Goal: Transaction & Acquisition: Purchase product/service

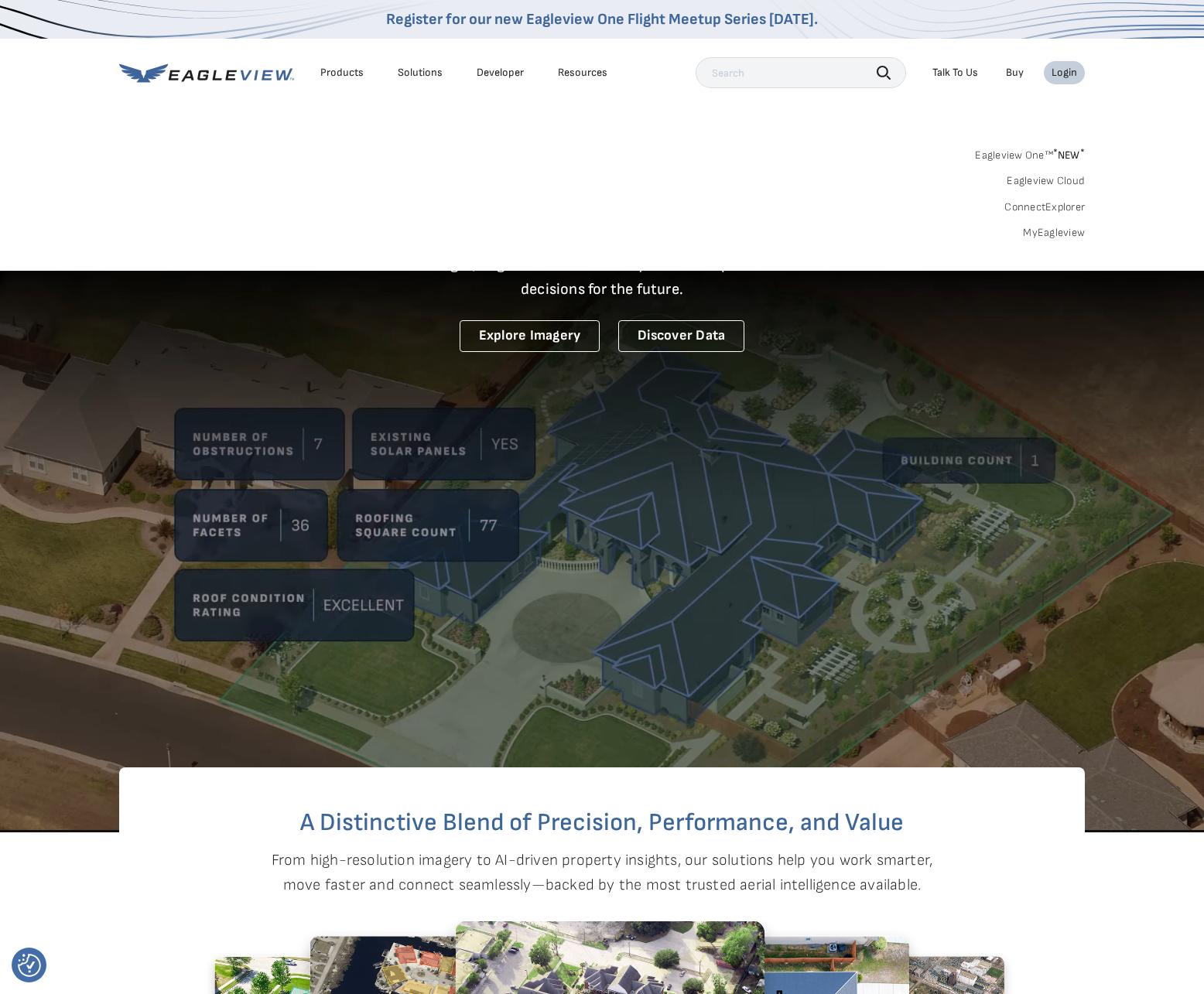
drag, startPoint x: 0, startPoint y: 0, endPoint x: 1043, endPoint y: 239, distance: 1070.0
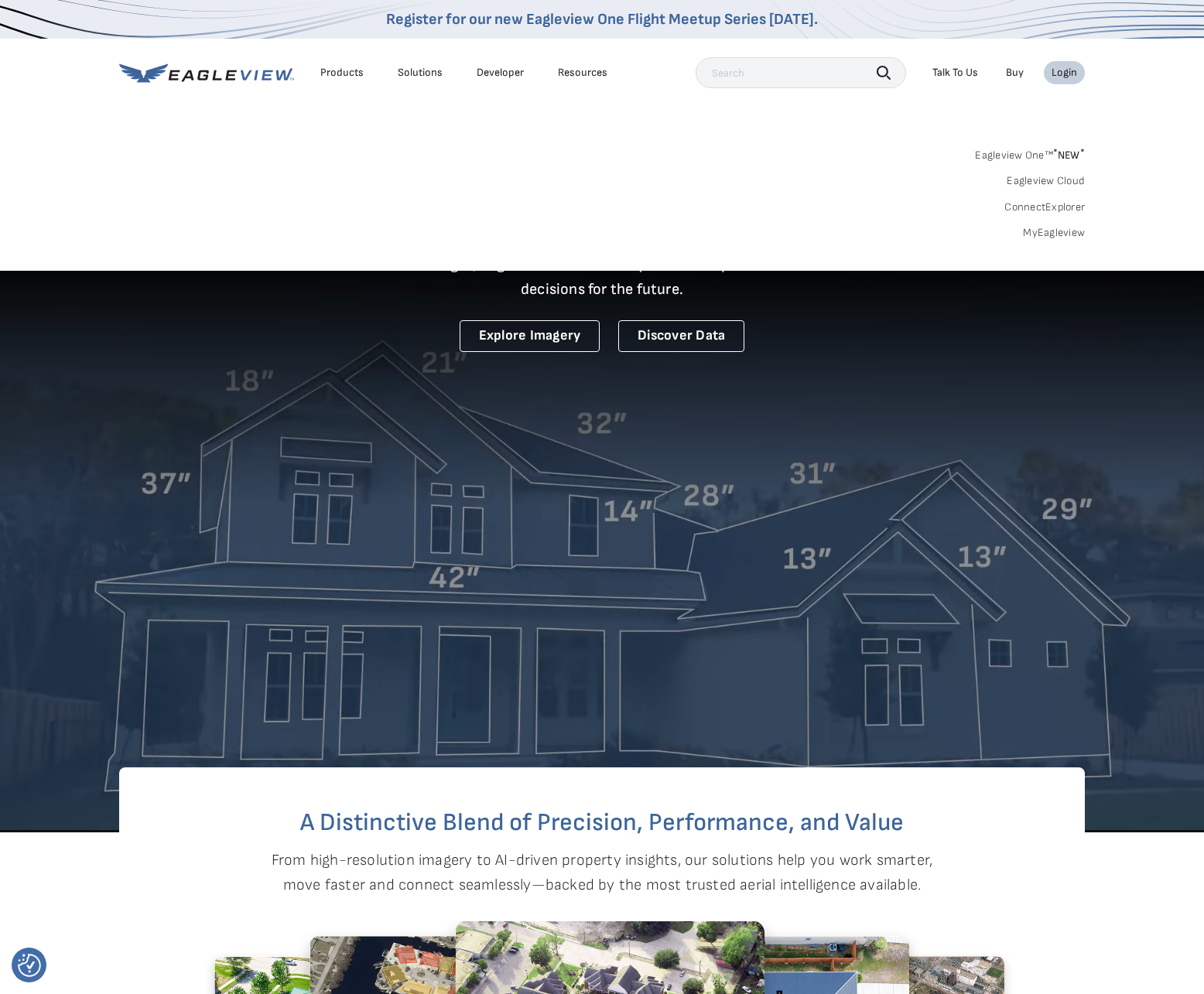
click at [1043, 239] on link "MyEagleview" at bounding box center [1054, 233] width 62 height 14
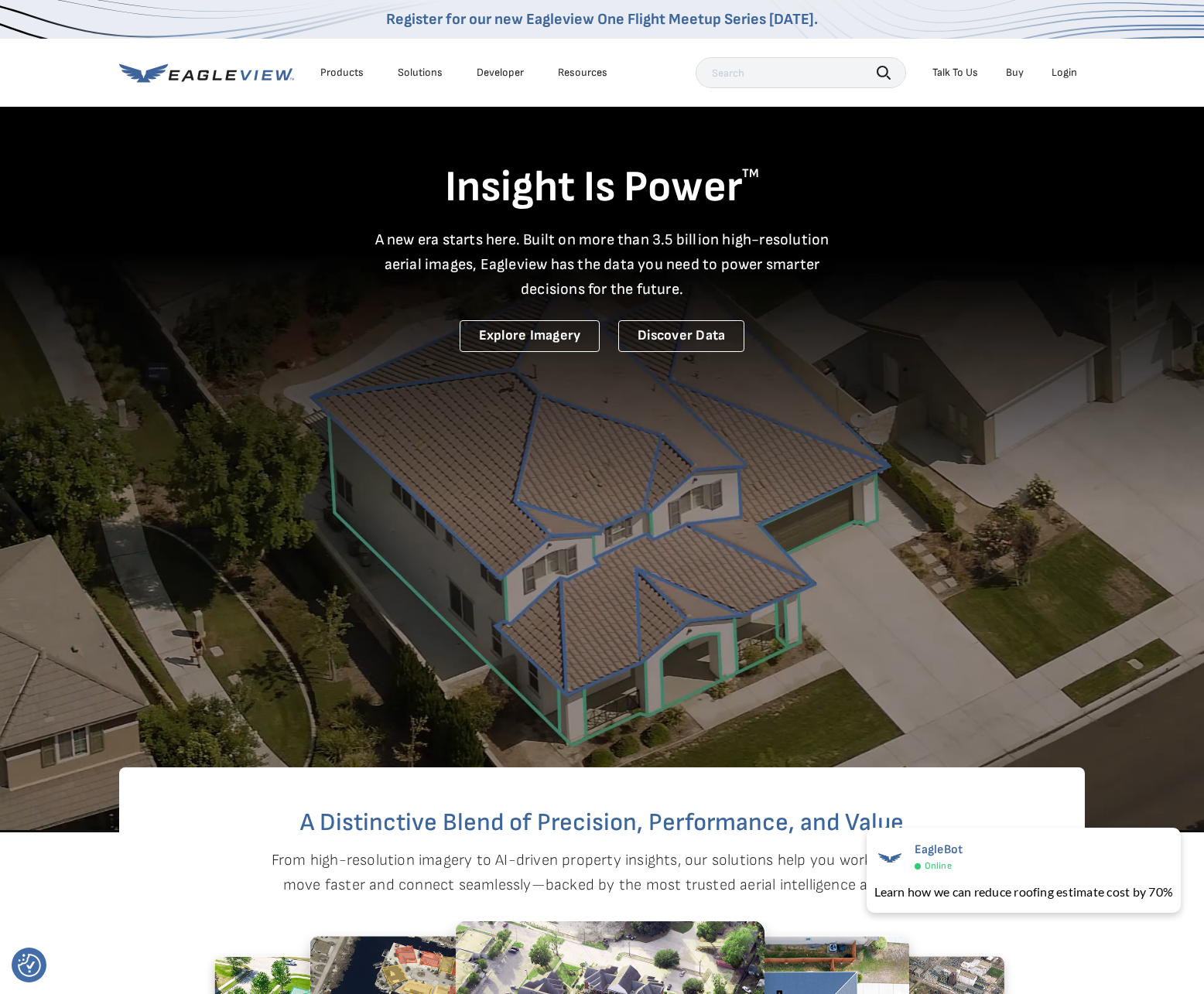
click at [1077, 72] on li "Login" at bounding box center [1064, 73] width 41 height 24
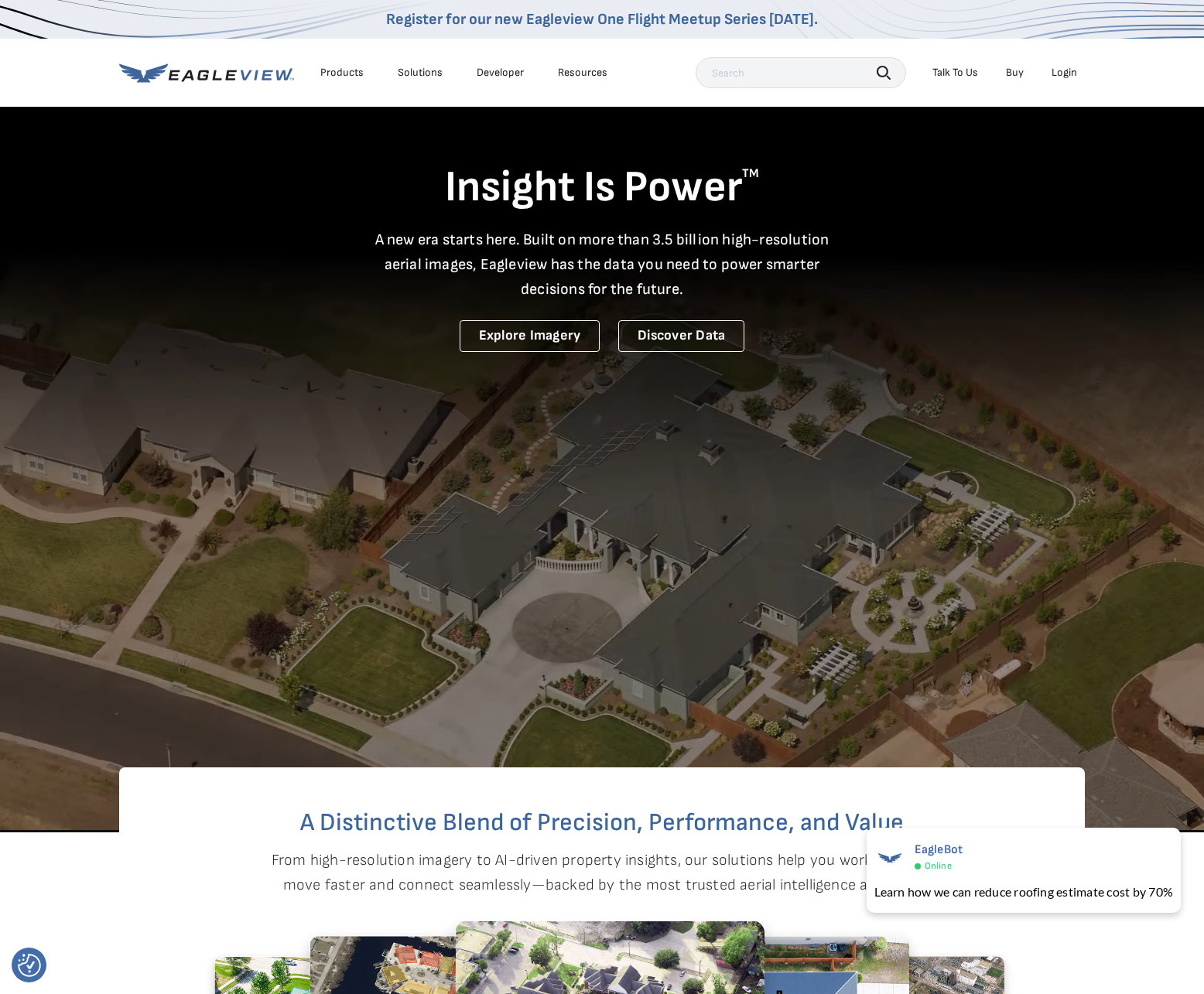
click at [1074, 71] on div "Login" at bounding box center [1064, 72] width 25 height 14
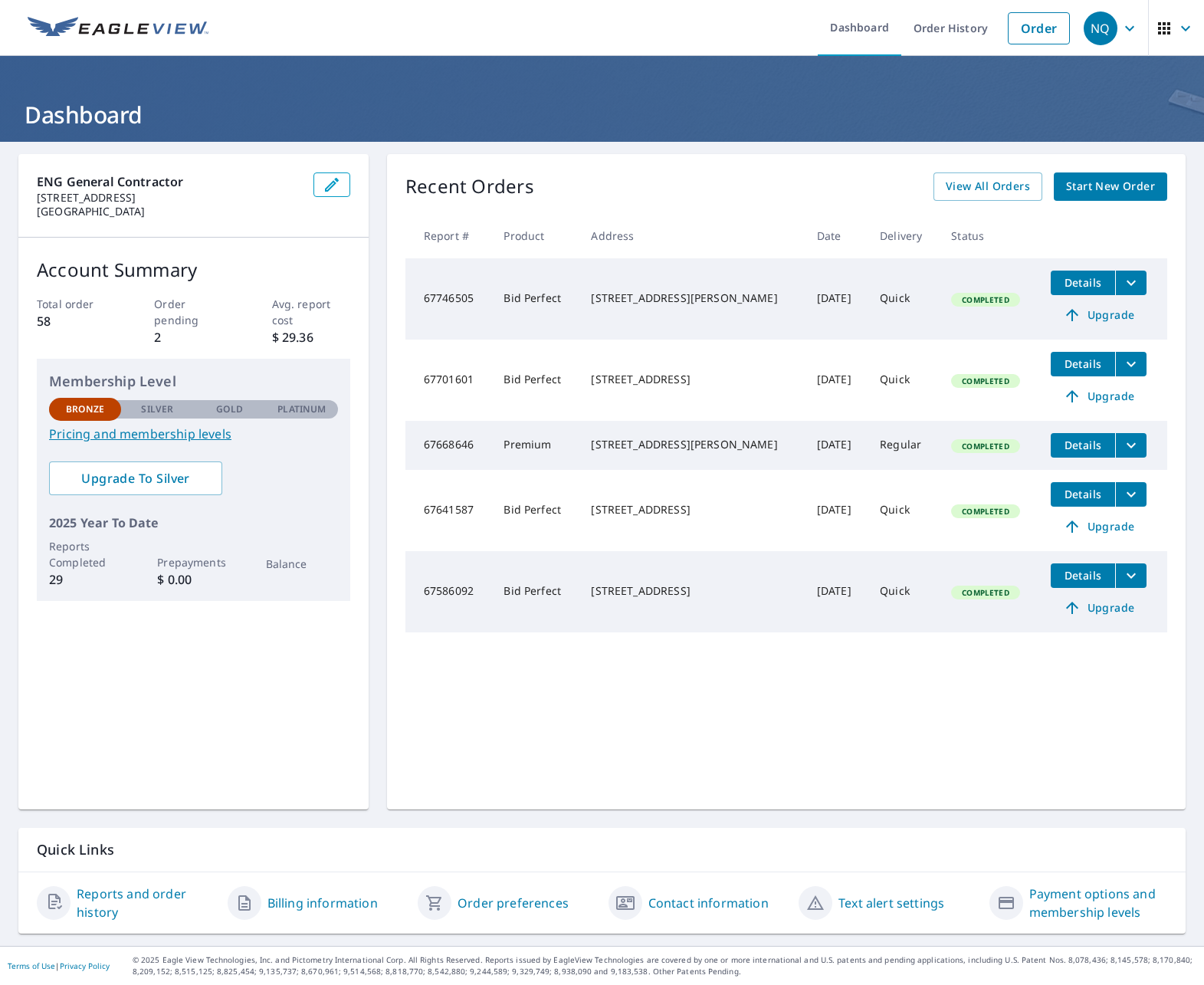
click at [1174, 38] on span "button" at bounding box center [1177, 28] width 43 height 37
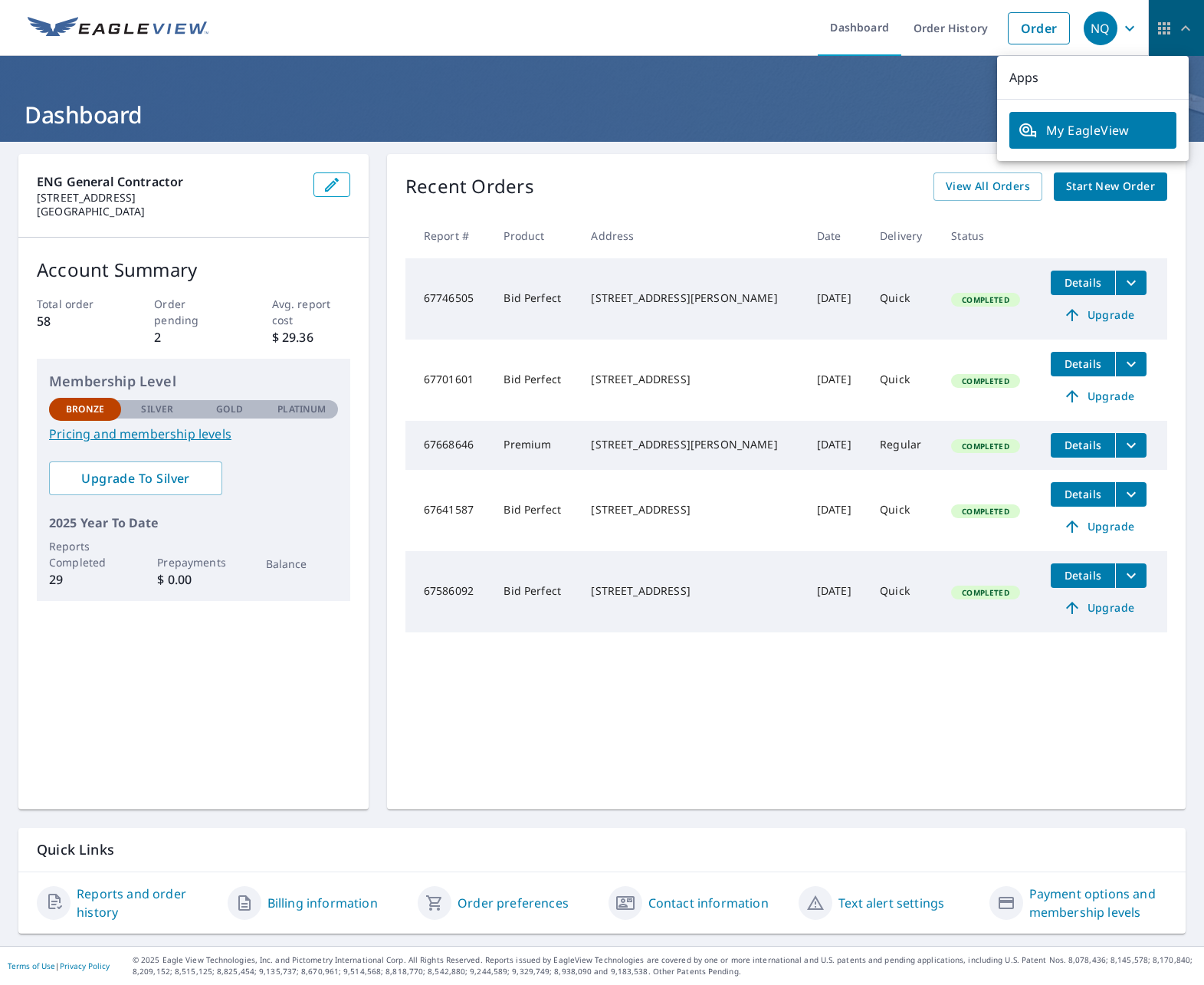
click at [1174, 38] on span "button" at bounding box center [1177, 28] width 43 height 37
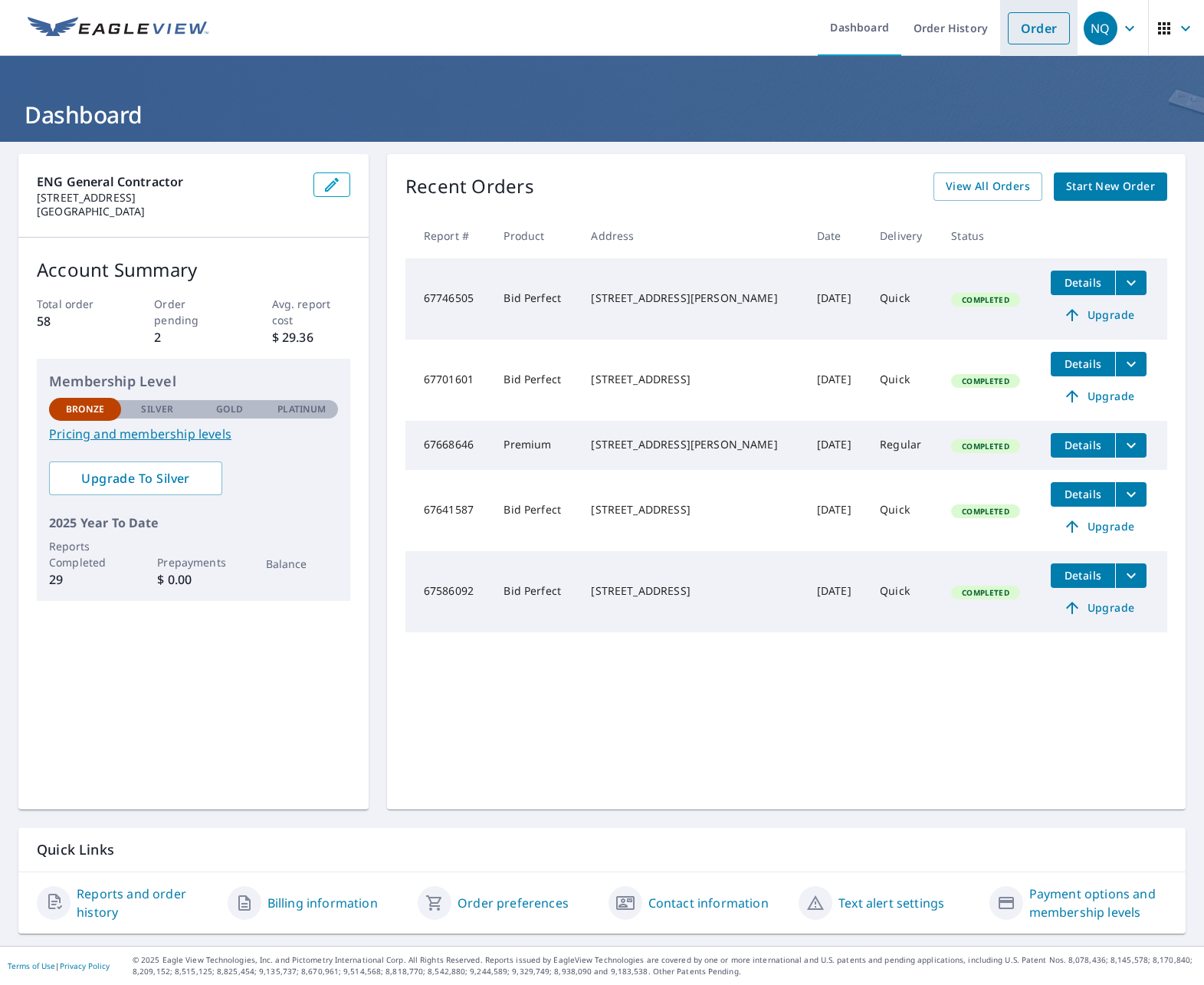
click at [1037, 32] on link "Order" at bounding box center [1039, 28] width 62 height 32
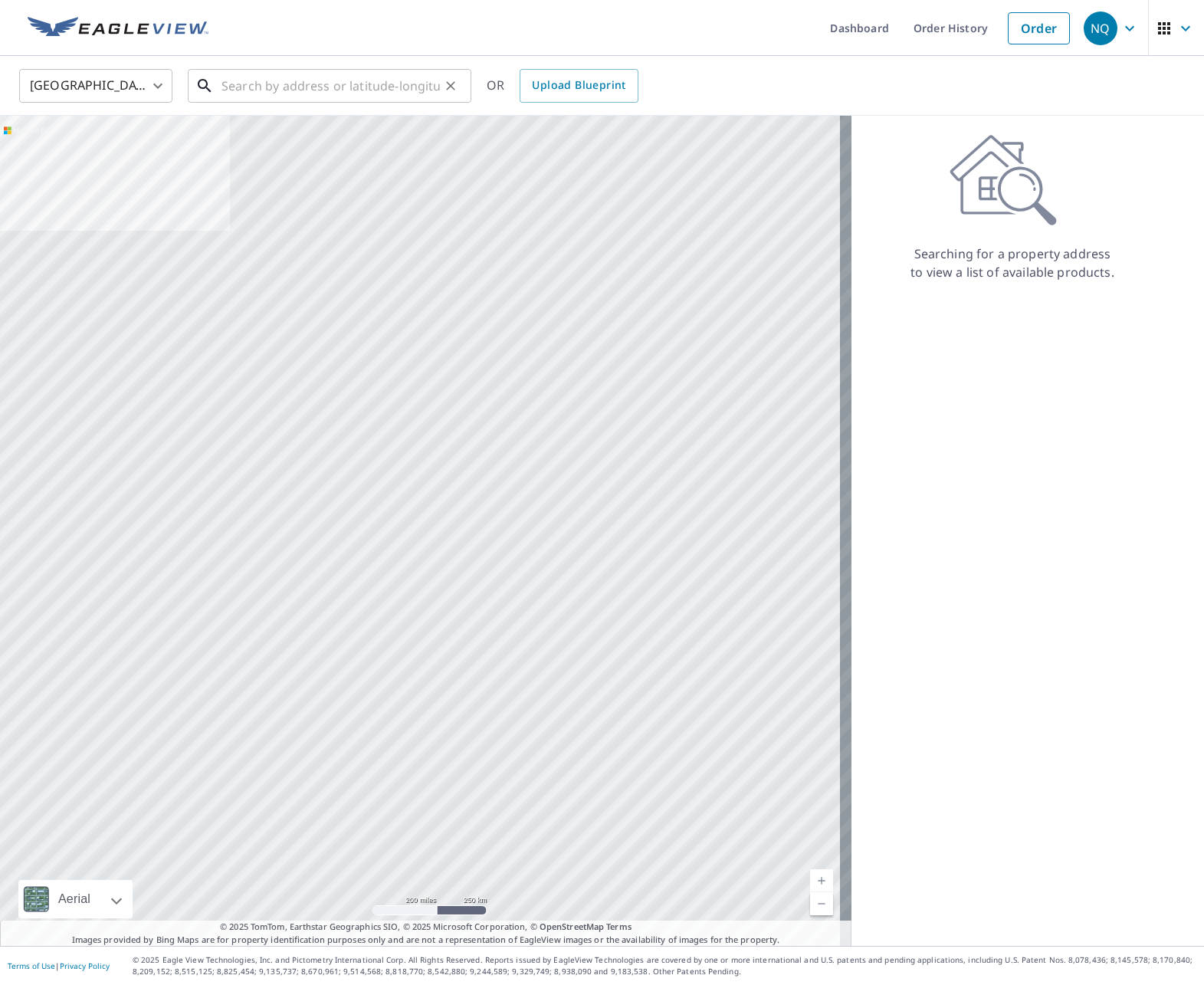
click at [324, 64] on input "text" at bounding box center [331, 86] width 218 height 43
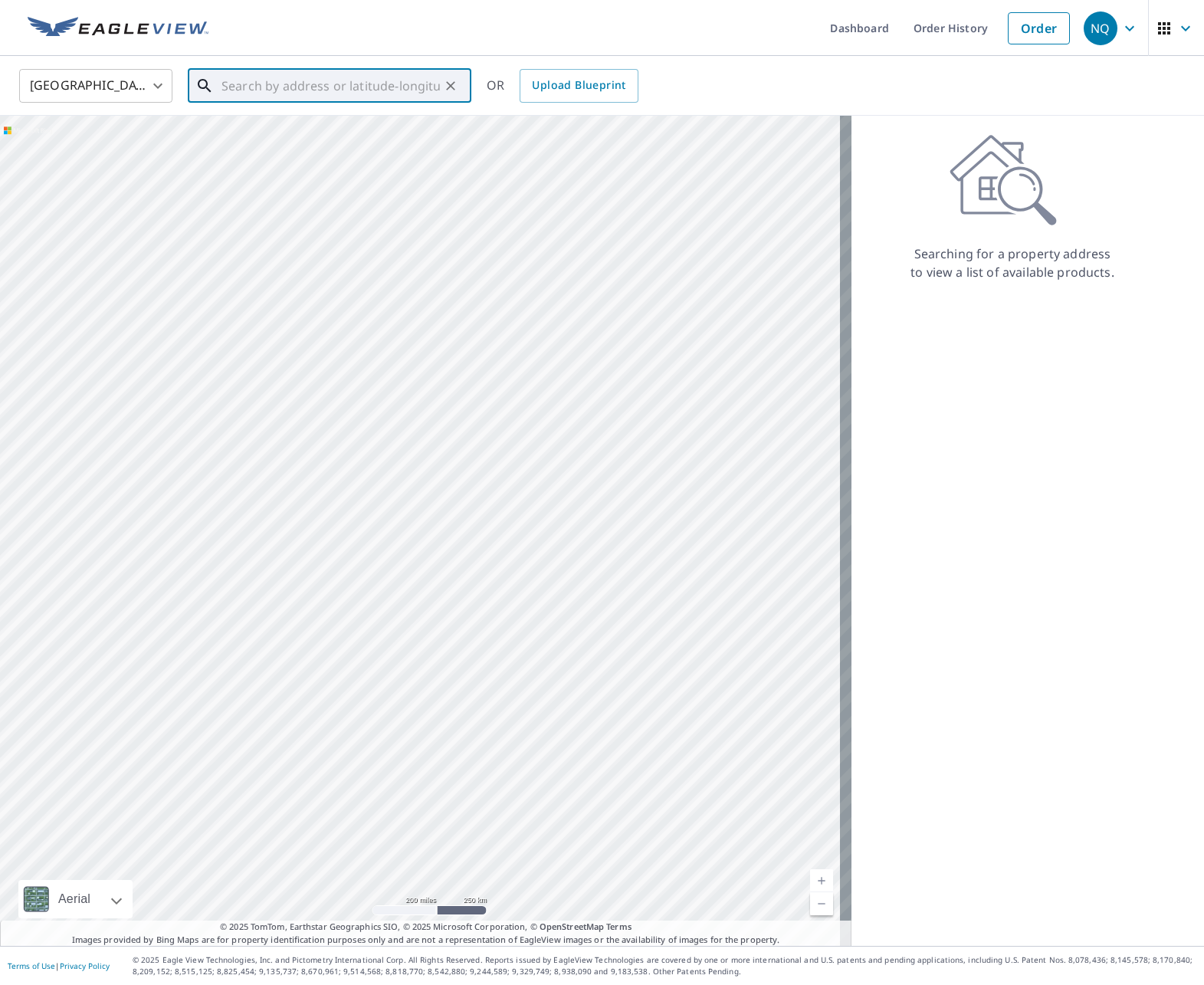
paste input "J006834021"
type input "J006834021"
paste input "19514 Glenway Falls Dr Katy, TX 77449"
click at [354, 129] on span "19514 Glenway Falls Dr" at bounding box center [338, 130] width 241 height 18
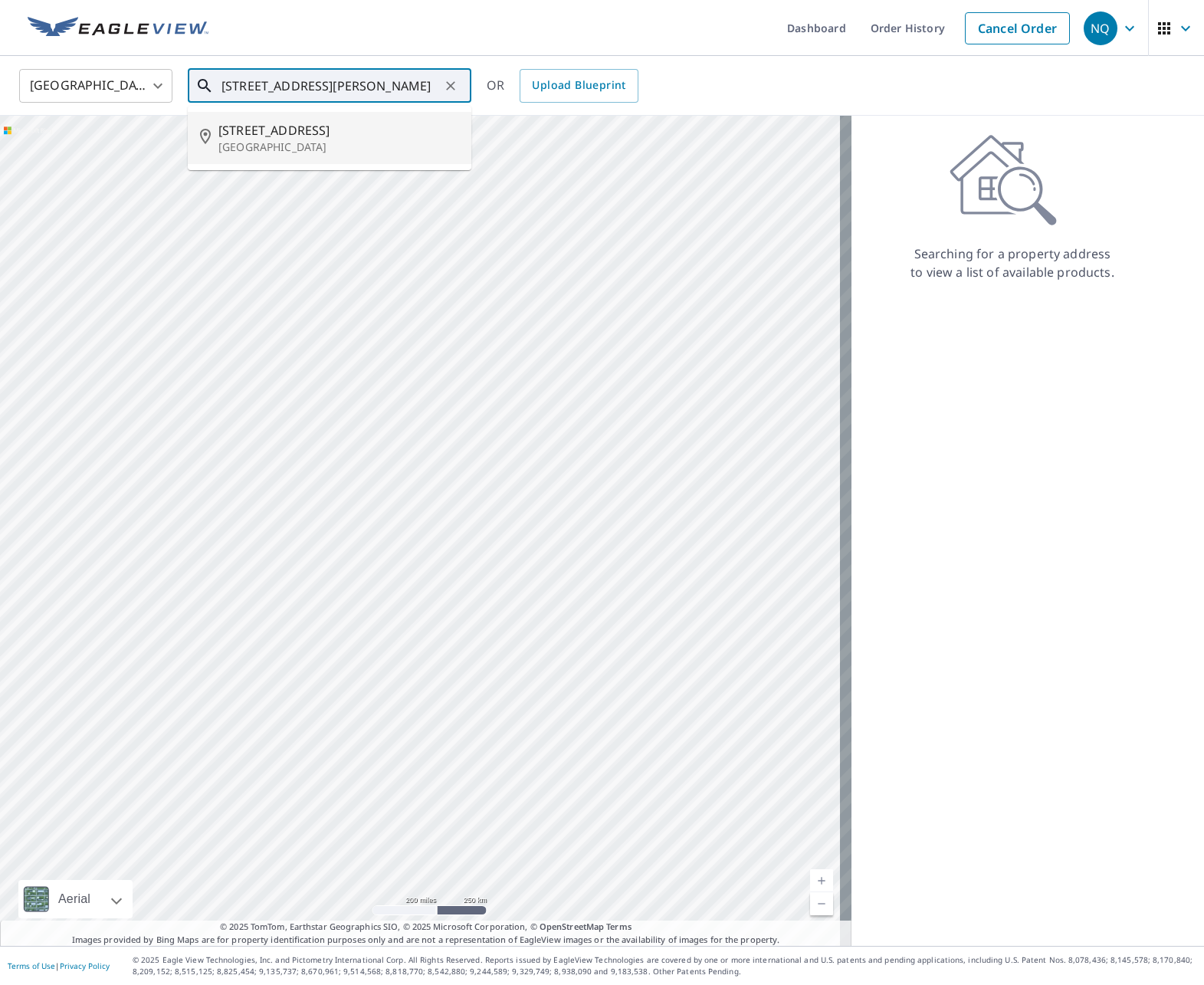
type input "19514 Glenway Falls Dr Katy, TX 77449"
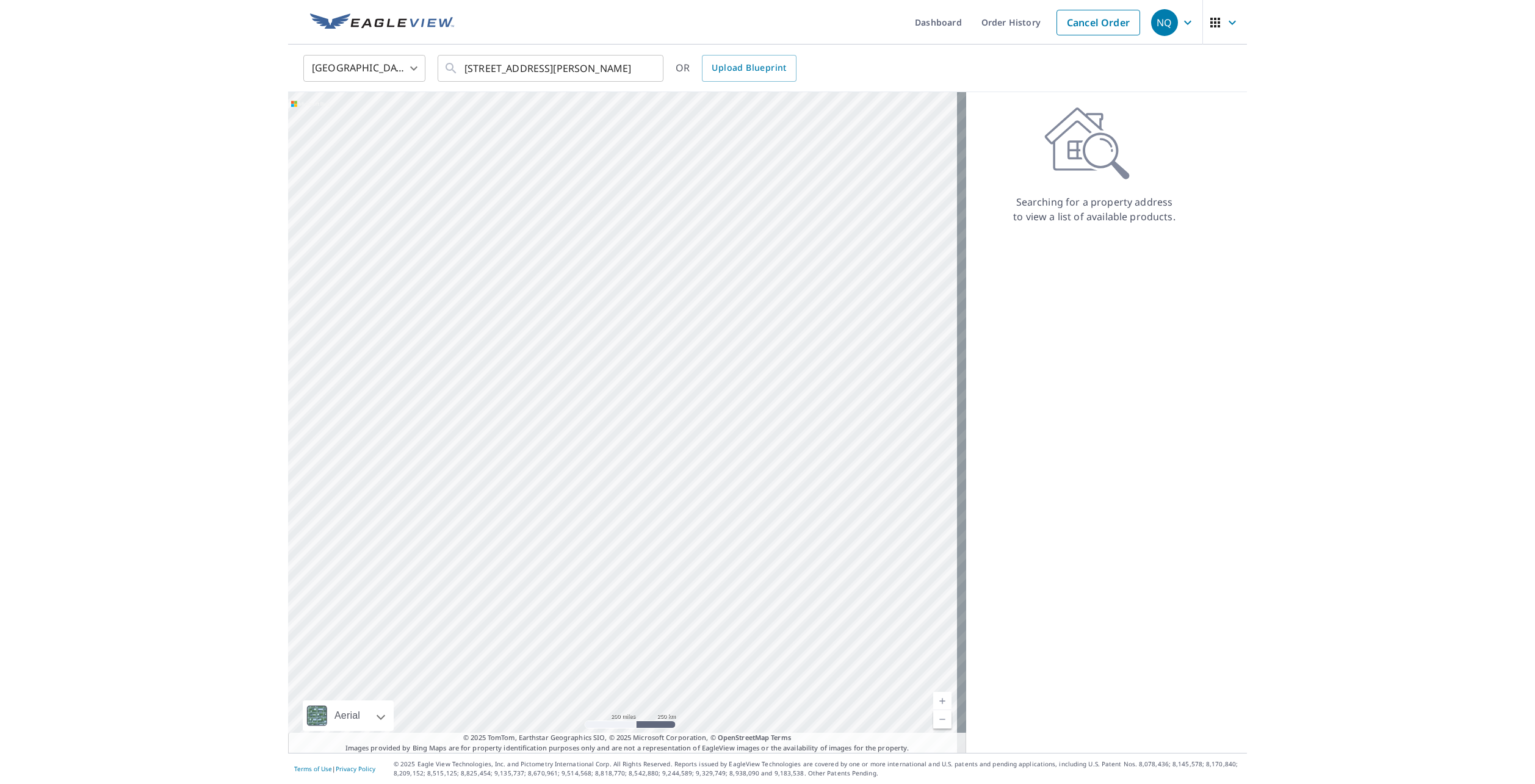
scroll to position [0, 0]
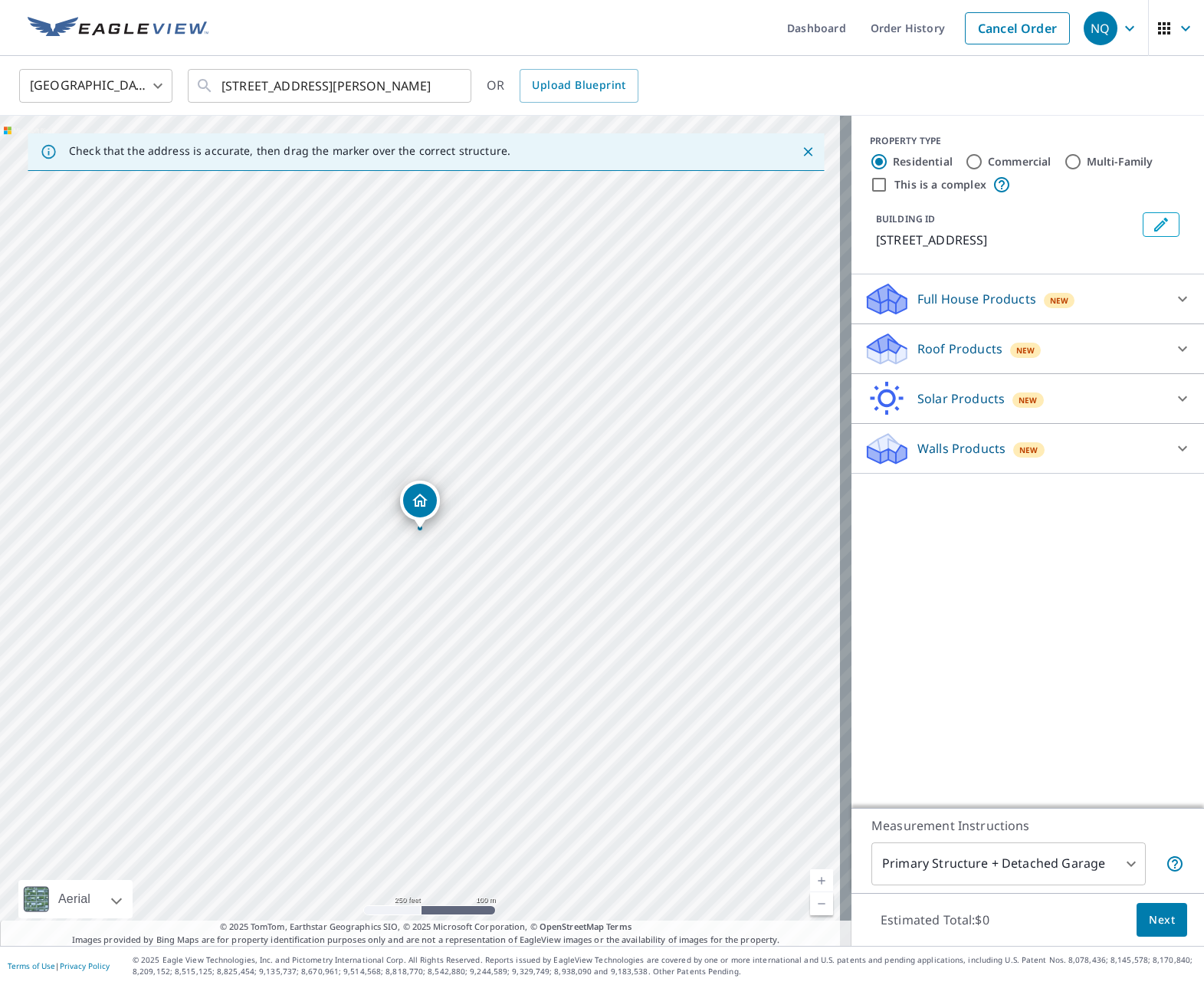
click at [947, 348] on p "Roof Products" at bounding box center [960, 349] width 85 height 18
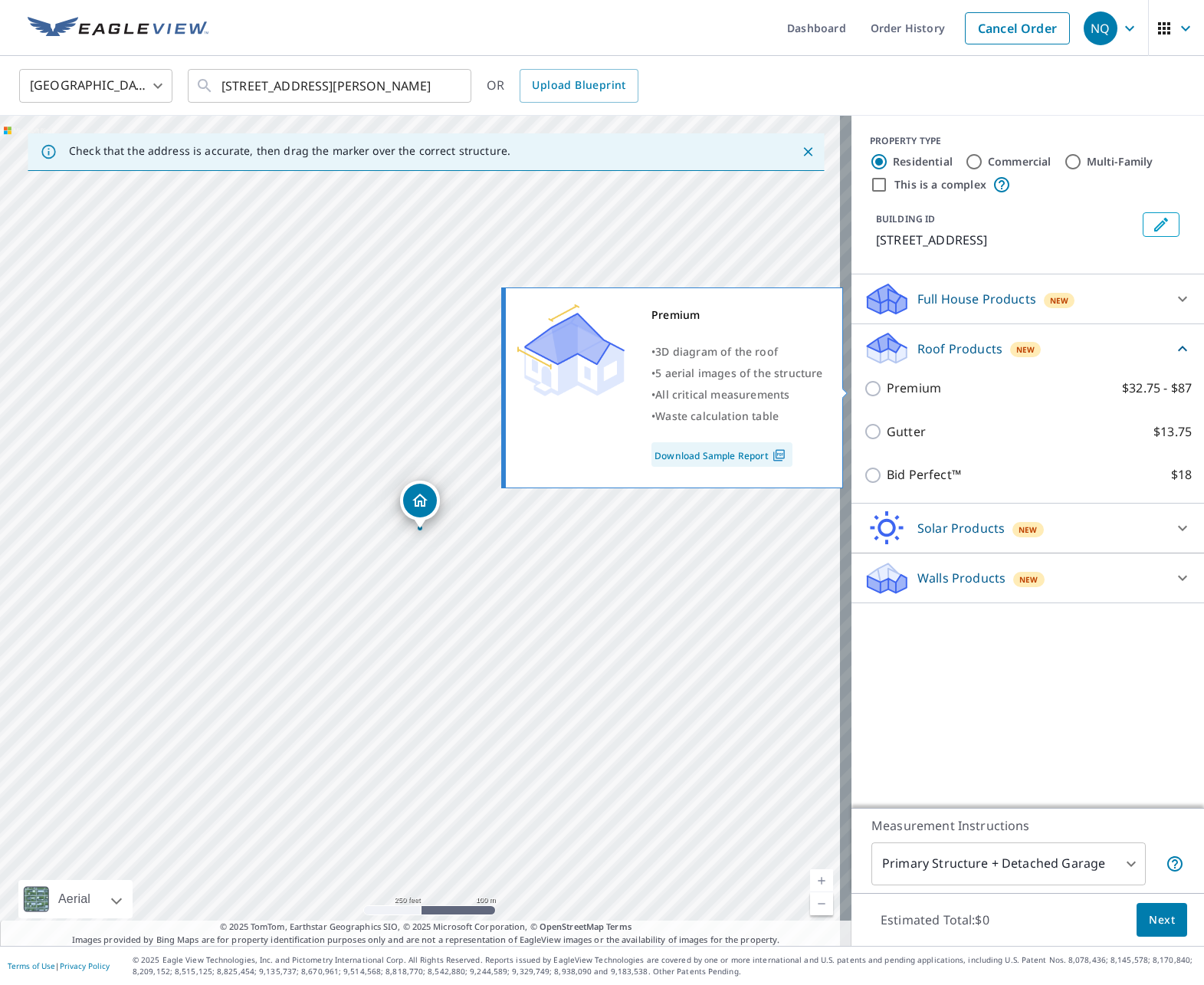
click at [906, 391] on p "Premium" at bounding box center [913, 388] width 54 height 19
click at [887, 391] on input "Premium $32.75 - $87" at bounding box center [876, 388] width 23 height 18
checkbox input "true"
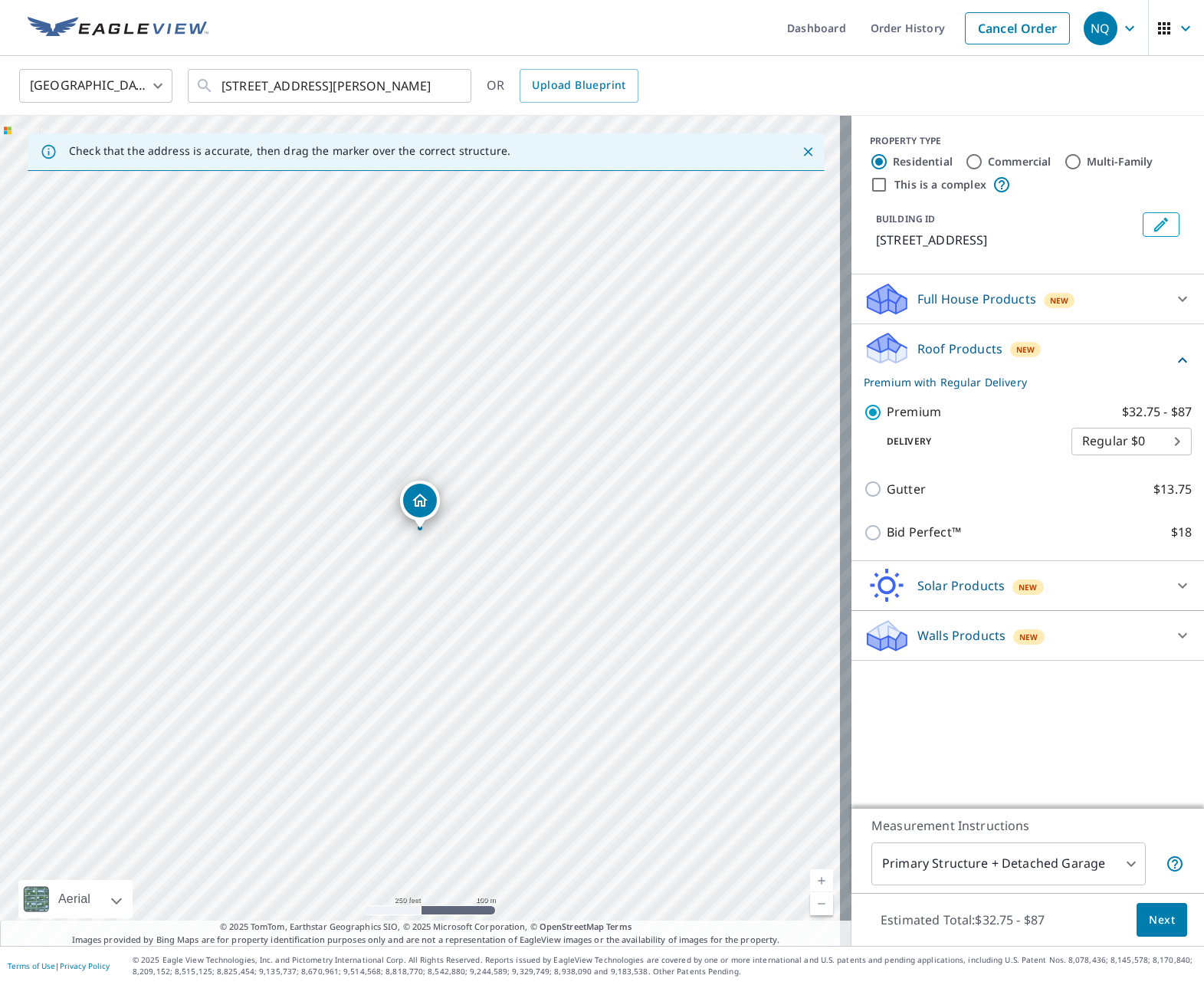
click at [1161, 916] on span "Next" at bounding box center [1162, 920] width 26 height 19
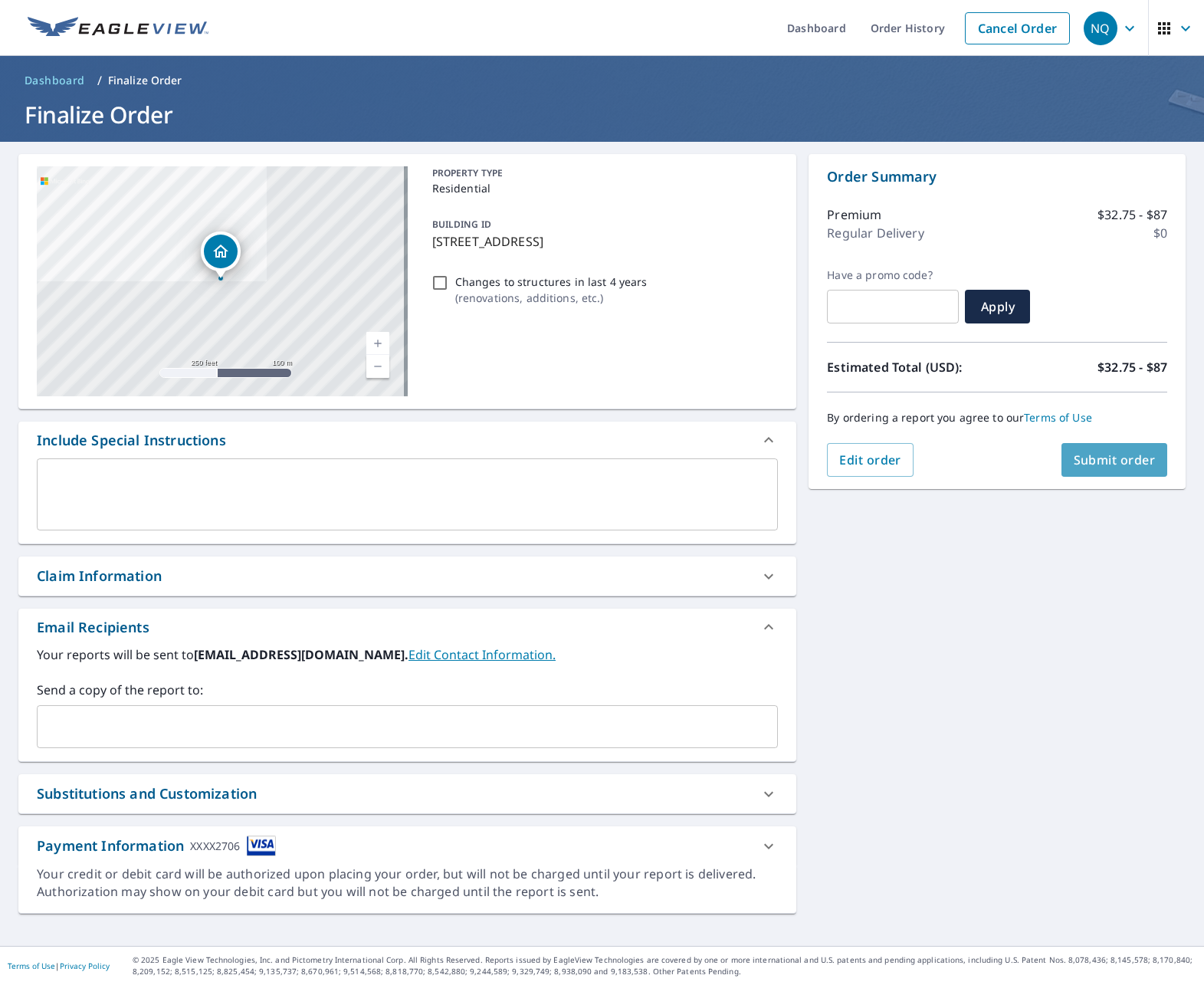
click at [1120, 457] on span "Submit order" at bounding box center [1115, 460] width 82 height 17
